Goal: Information Seeking & Learning: Learn about a topic

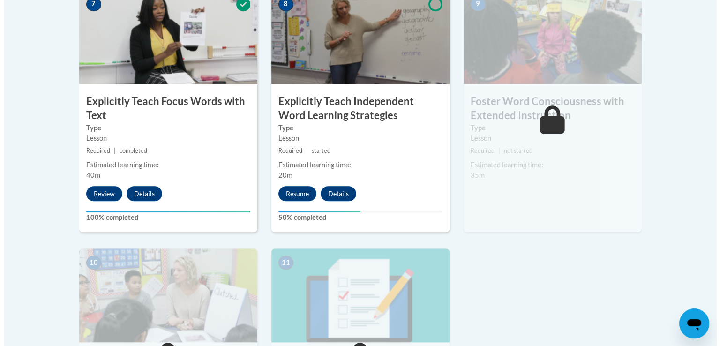
scroll to position [854, 0]
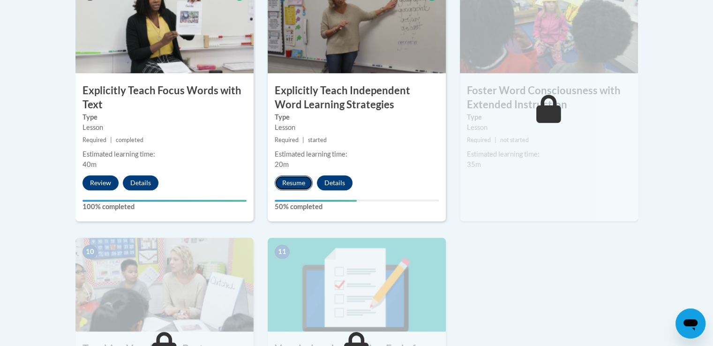
click at [291, 184] on button "Resume" at bounding box center [294, 182] width 38 height 15
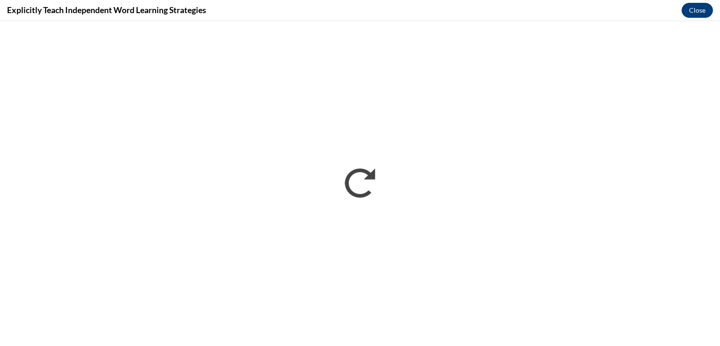
scroll to position [0, 0]
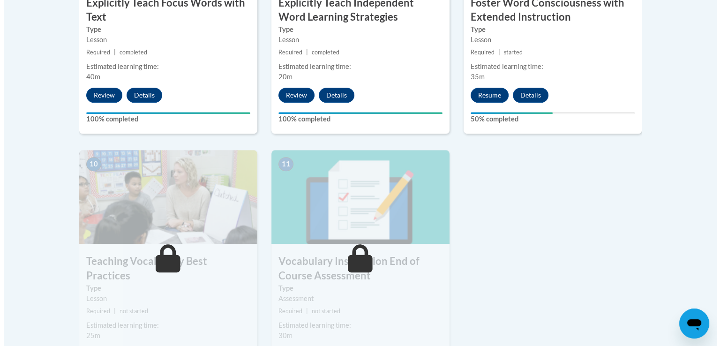
scroll to position [895, 0]
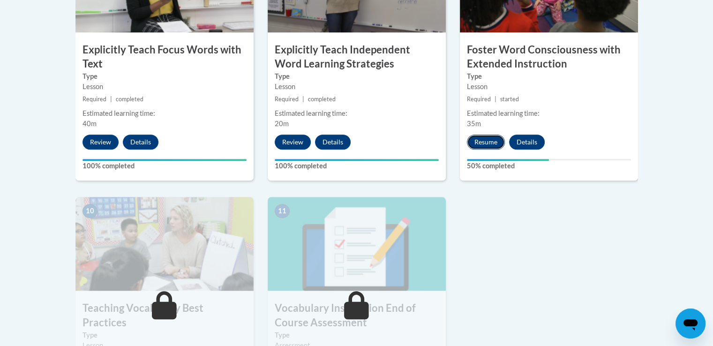
click at [487, 143] on button "Resume" at bounding box center [486, 142] width 38 height 15
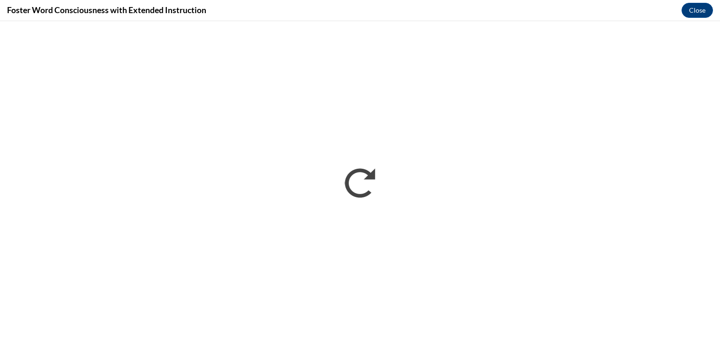
scroll to position [0, 0]
